Goal: Transaction & Acquisition: Purchase product/service

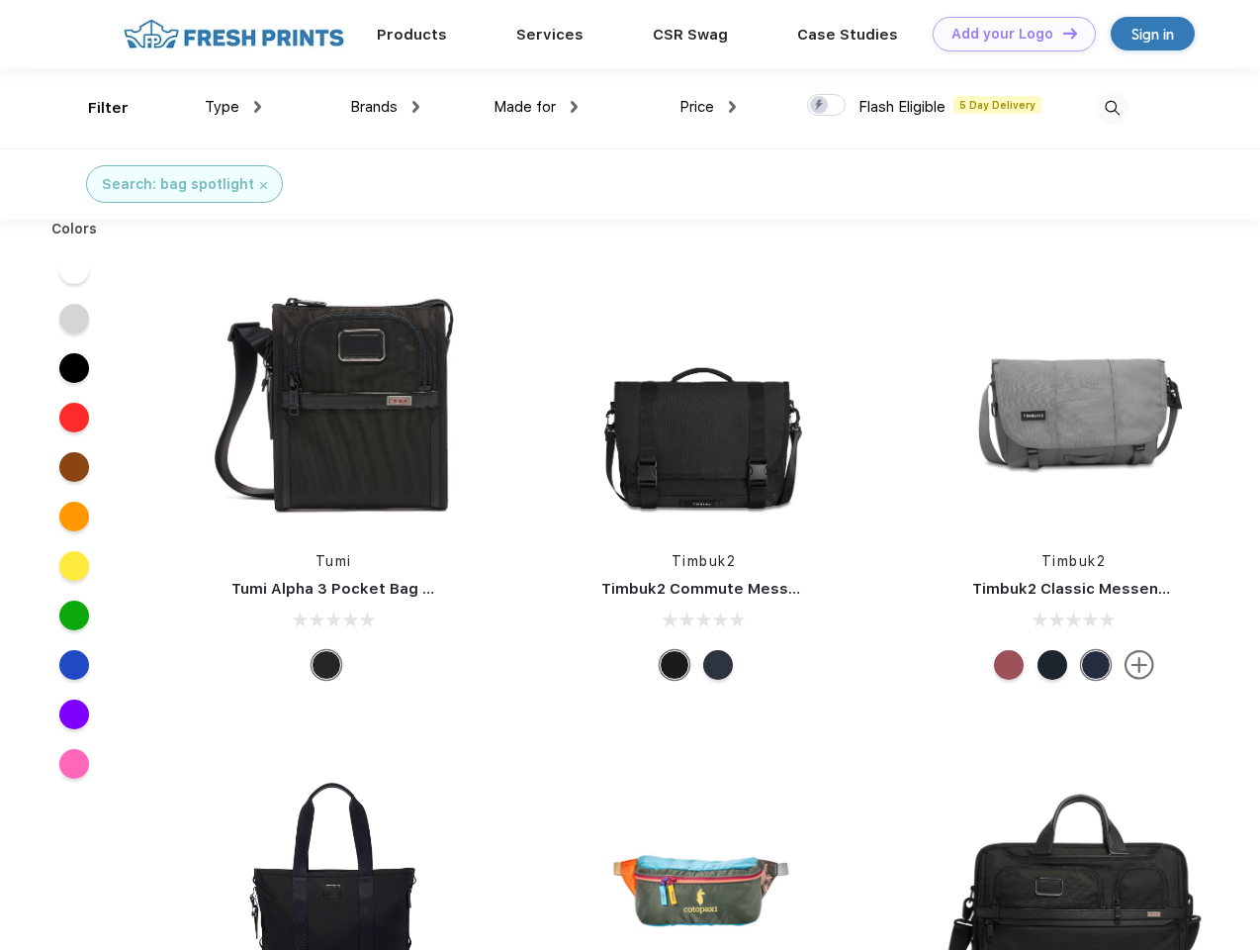
click at [1007, 34] on link "Add your Logo Design Tool" at bounding box center [1014, 34] width 163 height 35
click at [0, 0] on div "Design Tool" at bounding box center [0, 0] width 0 height 0
click at [1061, 33] on link "Add your Logo Design Tool" at bounding box center [1014, 34] width 163 height 35
click at [95, 108] on div "Filter" at bounding box center [108, 108] width 41 height 23
click at [233, 107] on span "Type" at bounding box center [222, 107] width 35 height 18
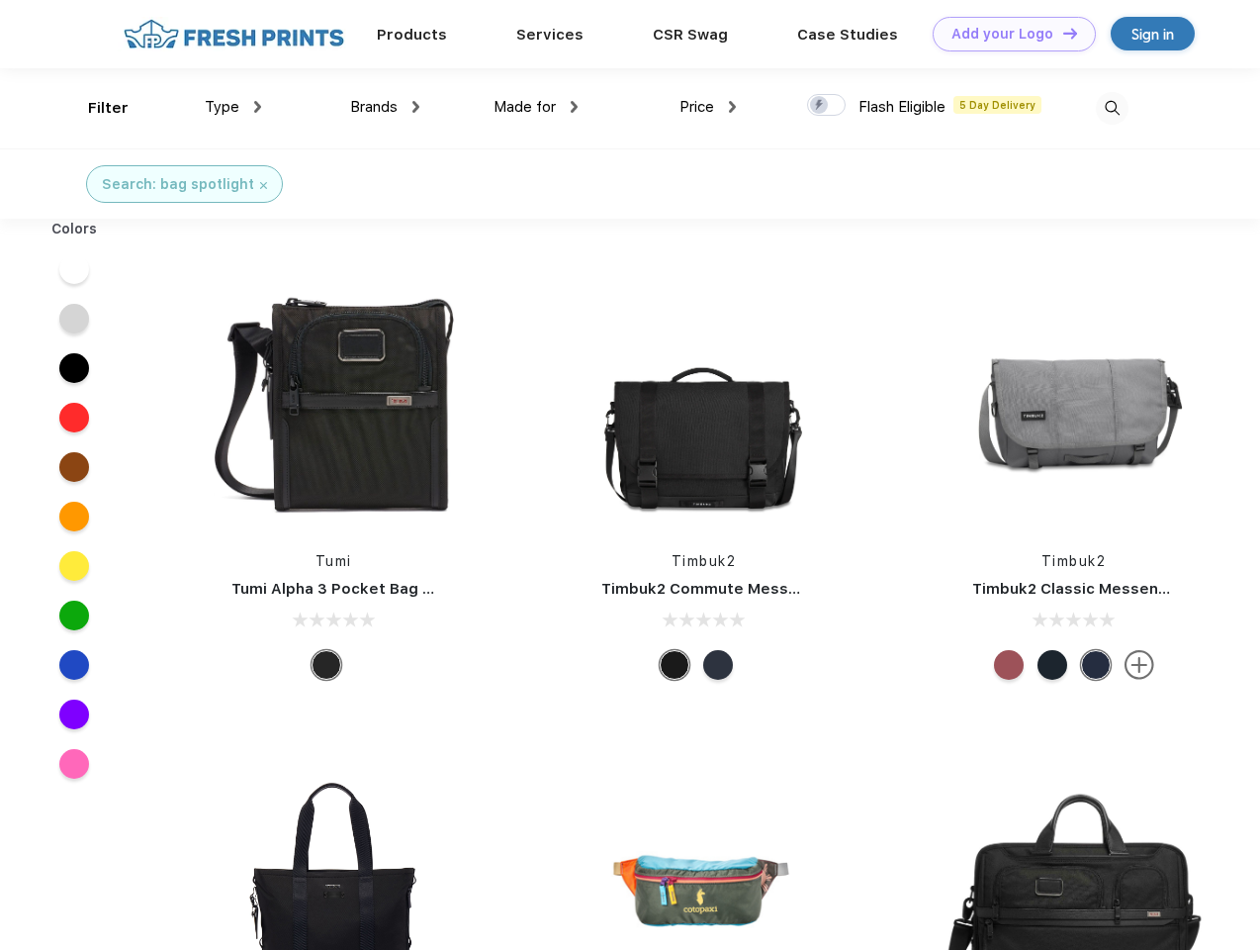
click at [385, 107] on span "Brands" at bounding box center [373, 107] width 47 height 18
click at [536, 107] on span "Made for" at bounding box center [525, 107] width 62 height 18
click at [708, 107] on span "Price" at bounding box center [697, 107] width 35 height 18
click at [827, 106] on div at bounding box center [826, 105] width 39 height 22
click at [820, 106] on input "checkbox" at bounding box center [813, 99] width 13 height 13
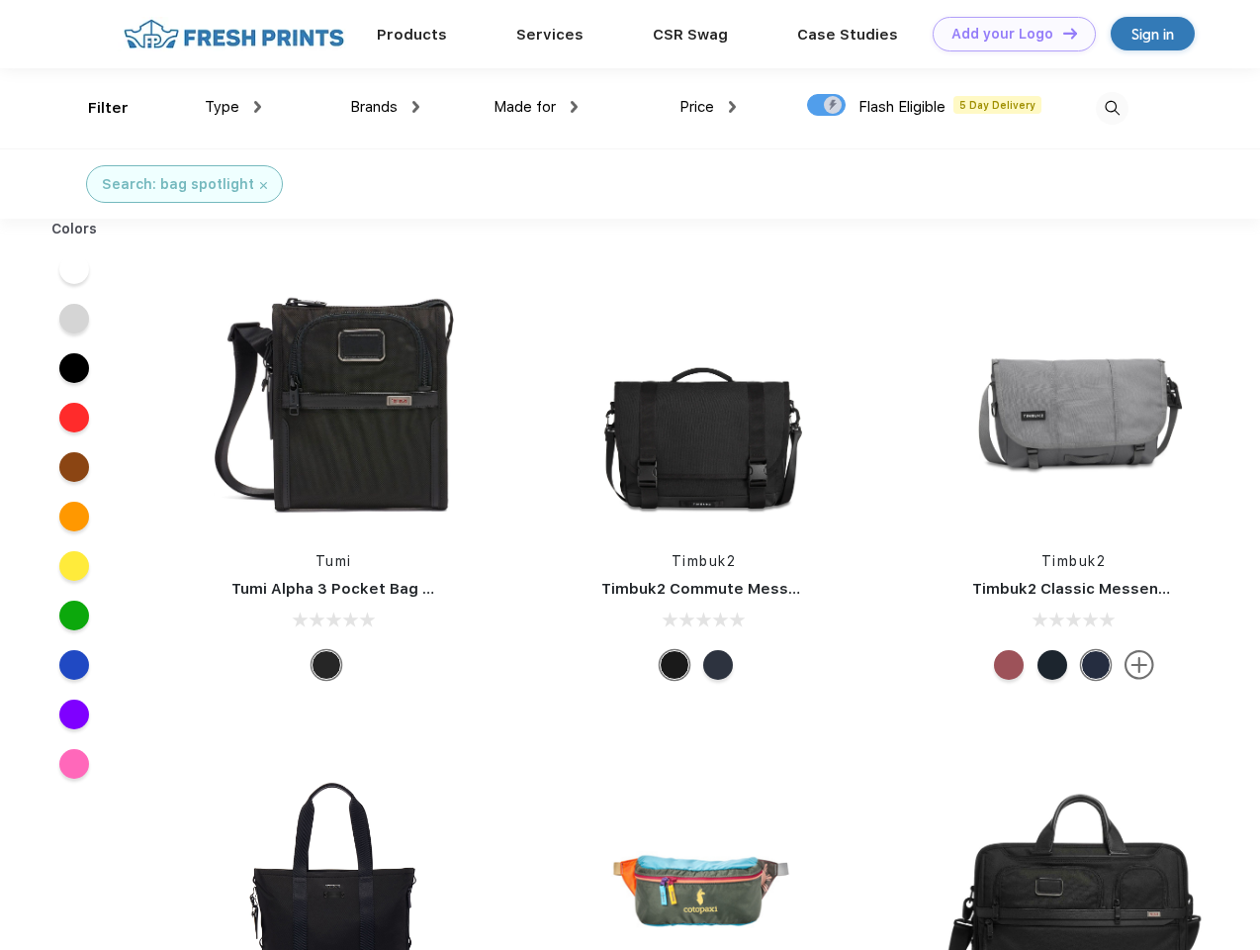
click at [1112, 108] on img at bounding box center [1112, 108] width 33 height 33
